Goal: Purchase product/service

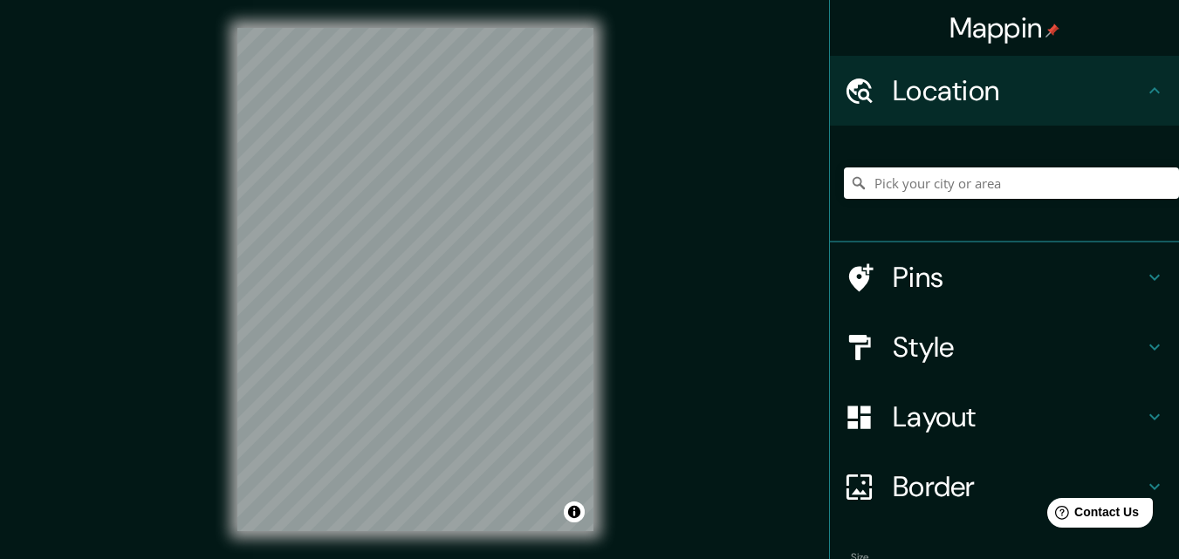
click at [1109, 340] on h4 "Style" at bounding box center [1018, 347] width 251 height 35
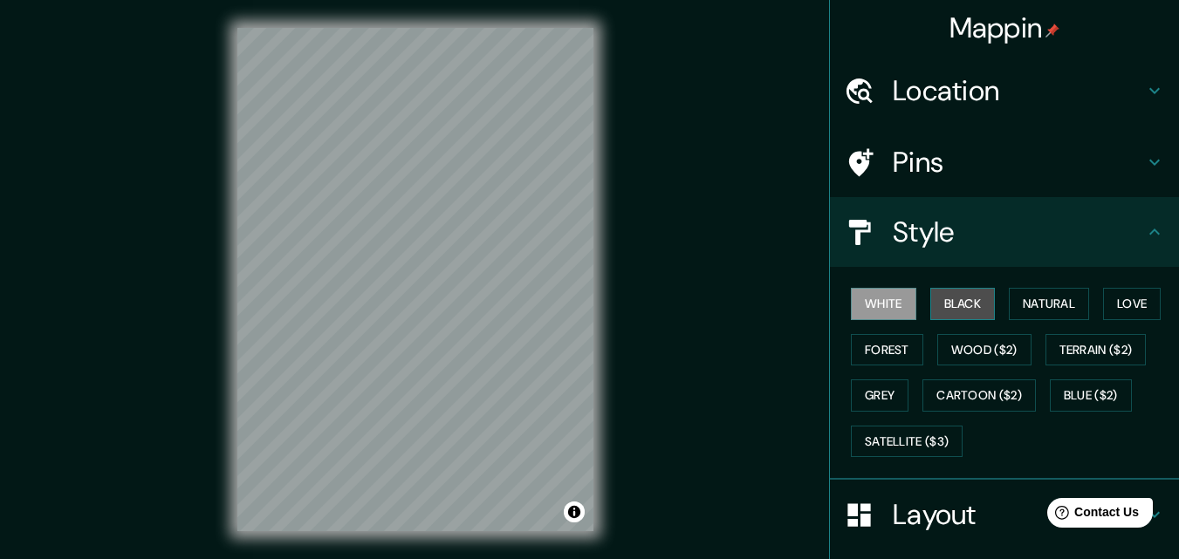
click at [956, 315] on button "Black" at bounding box center [962, 304] width 65 height 32
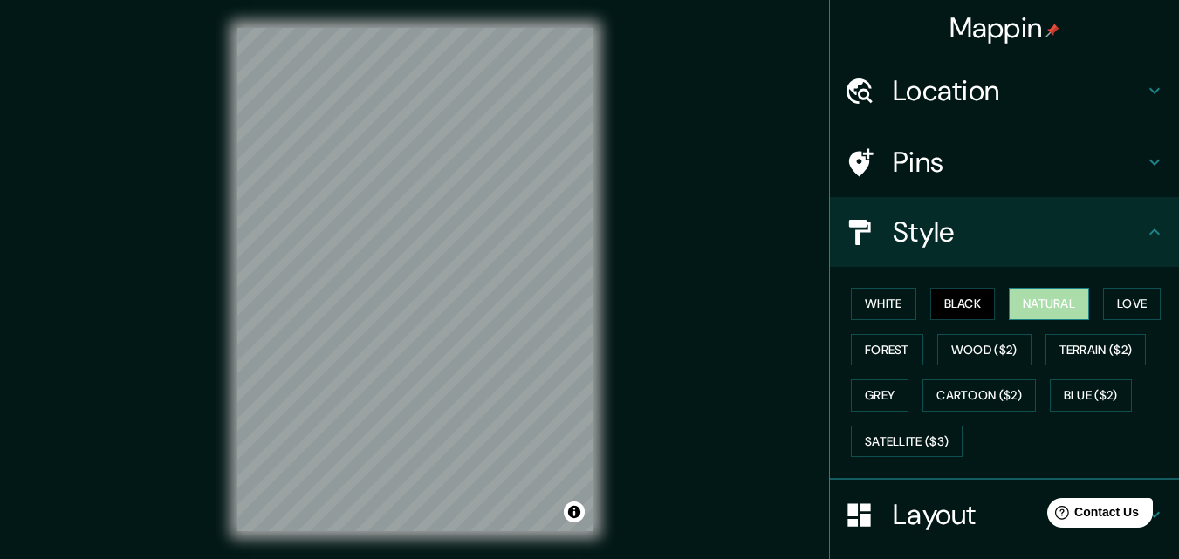
click at [1022, 297] on button "Natural" at bounding box center [1049, 304] width 80 height 32
click at [1123, 296] on button "Love" at bounding box center [1132, 304] width 58 height 32
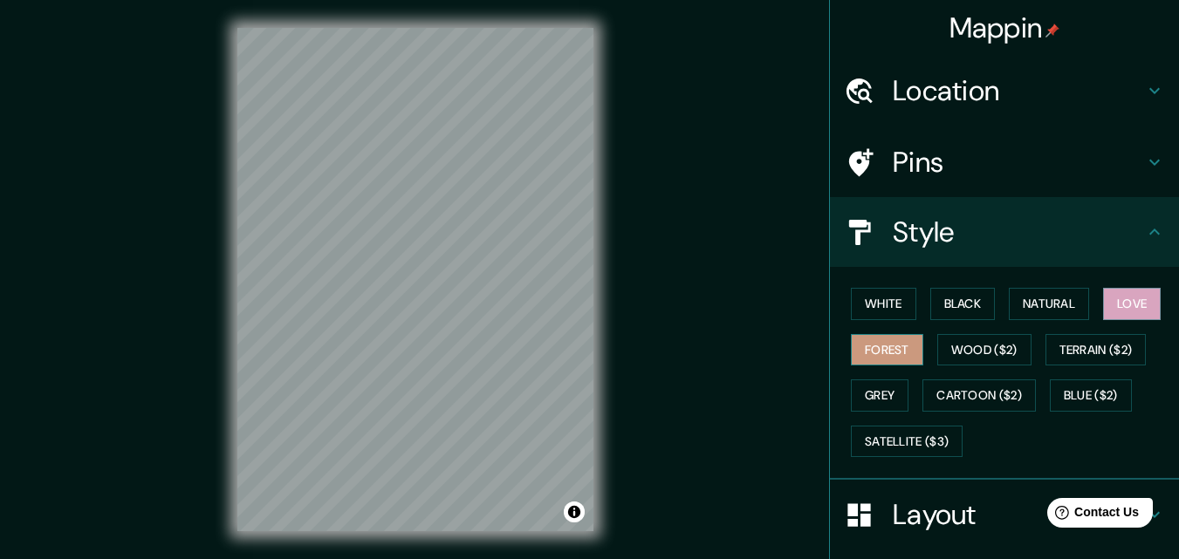
click at [886, 351] on button "Forest" at bounding box center [887, 350] width 72 height 32
click at [1046, 88] on h4 "Location" at bounding box center [1018, 90] width 251 height 35
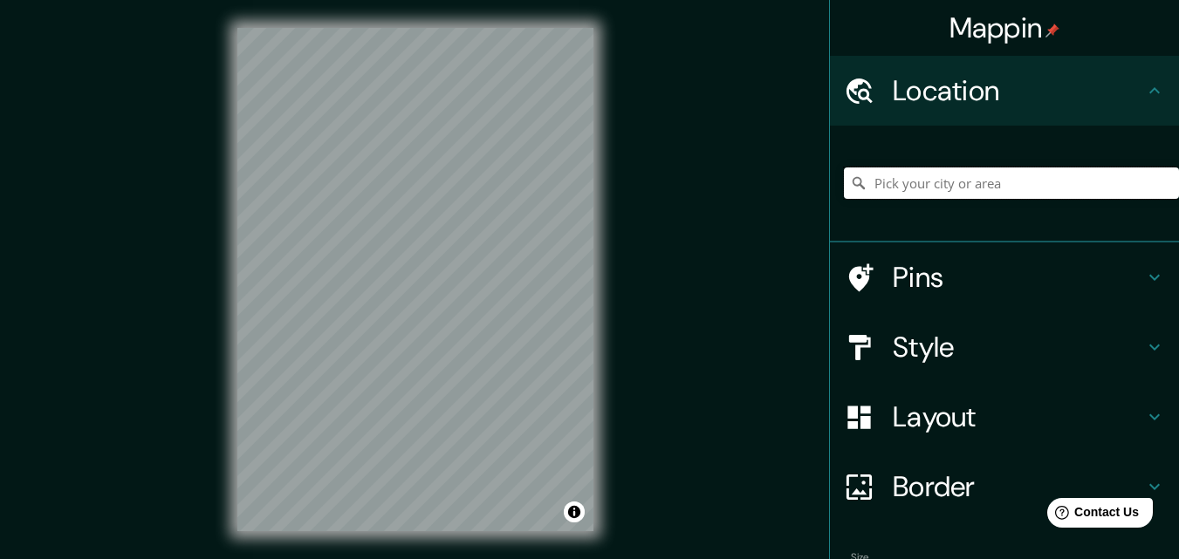
click at [1019, 194] on input "Pick your city or area" at bounding box center [1011, 183] width 335 height 31
click at [1022, 178] on input "Pick your city or area" at bounding box center [1011, 183] width 335 height 31
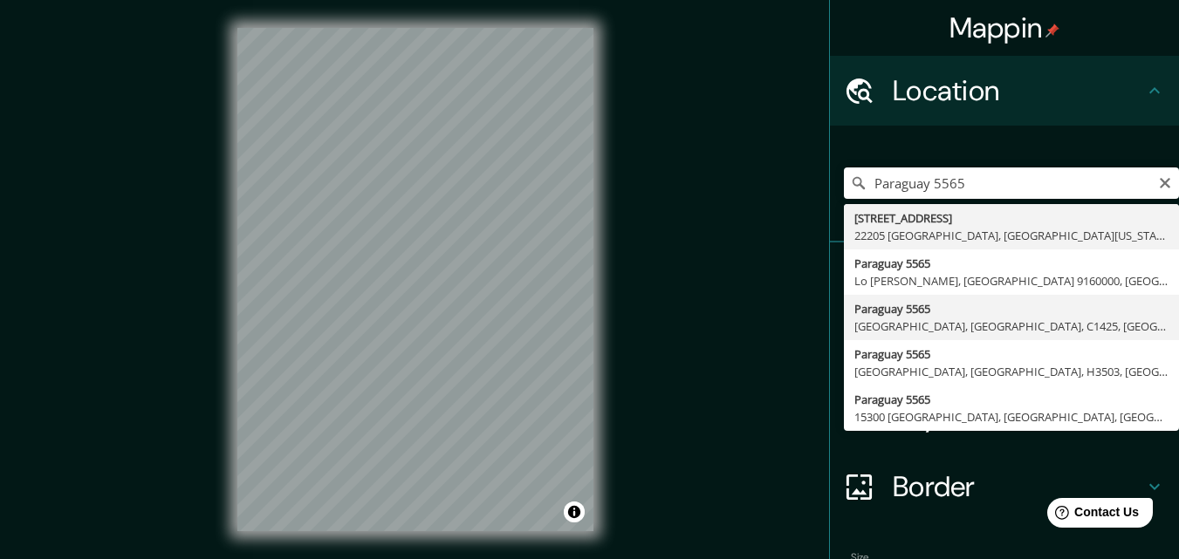
type input "[STREET_ADDRESS]"
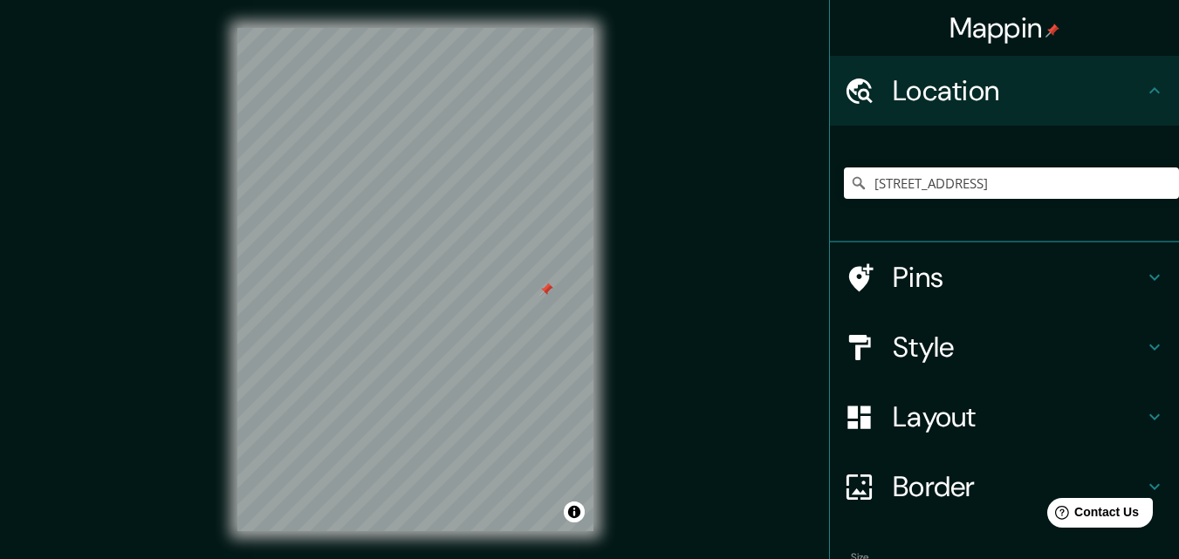
click at [545, 287] on div at bounding box center [546, 290] width 14 height 14
click at [535, 305] on div at bounding box center [531, 305] width 14 height 14
click at [534, 302] on div at bounding box center [538, 299] width 14 height 14
click at [527, 299] on div at bounding box center [529, 298] width 14 height 14
